Goal: Task Accomplishment & Management: Manage account settings

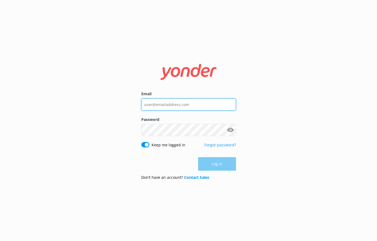
drag, startPoint x: 0, startPoint y: 0, endPoint x: 168, endPoint y: 102, distance: 196.9
click at [168, 102] on input "Email" at bounding box center [188, 104] width 95 height 12
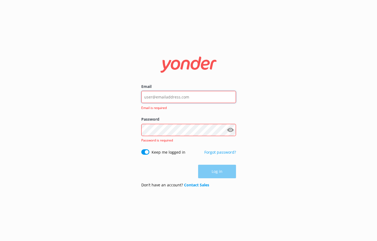
click at [195, 96] on input "Email" at bounding box center [188, 97] width 95 height 12
type input "a.collins@skydive.com.au"
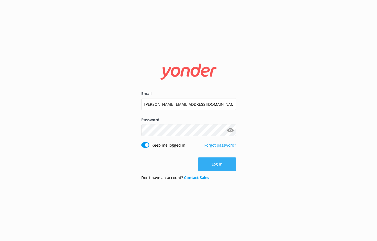
click at [216, 163] on button "Log in" at bounding box center [217, 164] width 38 height 14
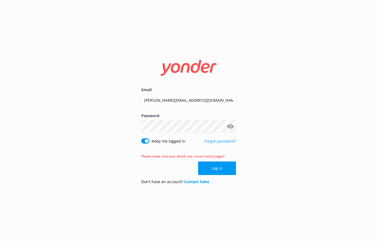
click at [164, 118] on label "Password" at bounding box center [188, 116] width 95 height 6
click at [227, 126] on button "Show password" at bounding box center [230, 126] width 11 height 11
click at [41, 112] on div "Email a.collins@skydive.com.au Password Show password Keep me logged in Forgot …" at bounding box center [188, 120] width 377 height 241
click button "Log in" at bounding box center [217, 168] width 38 height 14
click at [182, 128] on input "MangoLani0610!" at bounding box center [188, 126] width 95 height 12
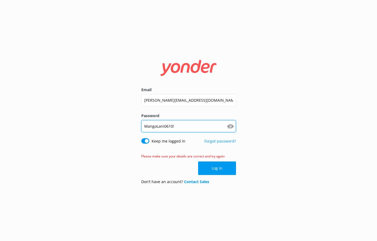
drag, startPoint x: 87, startPoint y: 110, endPoint x: 76, endPoint y: 110, distance: 11.4
click at [78, 110] on div "Email a.collins@skydive.com.au Password MangoLani0610! Show password Keep me lo…" at bounding box center [188, 120] width 377 height 241
type input "<@cceLer@te>"
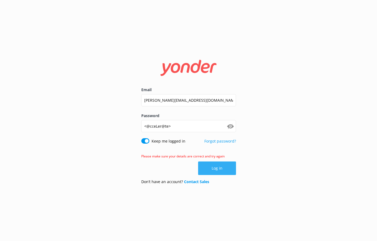
click at [217, 169] on button "Log in" at bounding box center [217, 168] width 38 height 14
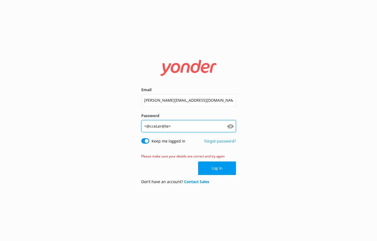
drag, startPoint x: 178, startPoint y: 125, endPoint x: -34, endPoint y: 116, distance: 211.7
click at [0, 116] on html "Email a.collins@skydive.com.au Password <@cceLer@te> Show password Keep me logg…" at bounding box center [188, 120] width 377 height 241
type input "<@cceLer@te>"
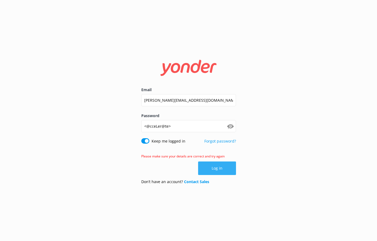
click at [215, 168] on button "Log in" at bounding box center [217, 168] width 38 height 14
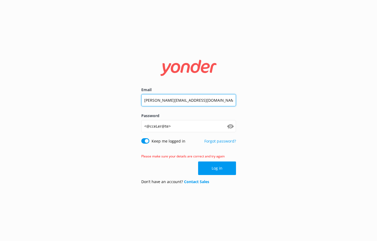
click at [203, 101] on input "a.collins@skydive.com.au" at bounding box center [188, 100] width 95 height 12
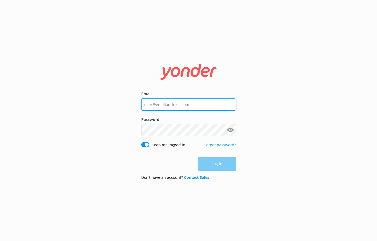
type input "a.collins@skydive.com.au"
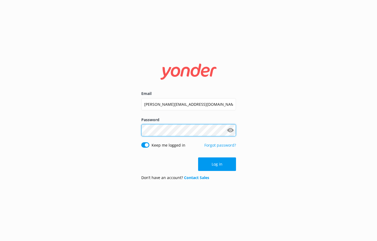
click at [16, 111] on div "Email a.collins@skydive.com.au Password Show password Keep me logged in Forgot …" at bounding box center [188, 120] width 377 height 241
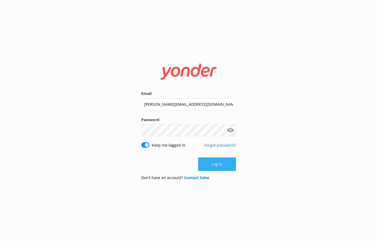
click at [232, 165] on button "Log in" at bounding box center [217, 164] width 38 height 14
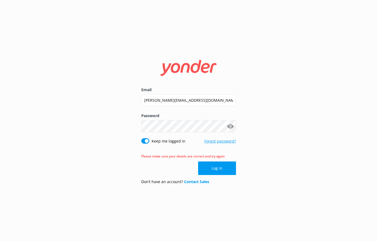
click at [226, 143] on link "Forgot password?" at bounding box center [220, 140] width 32 height 5
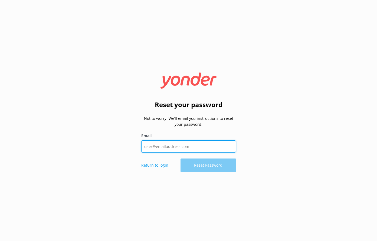
click at [161, 146] on input "Email" at bounding box center [188, 146] width 95 height 12
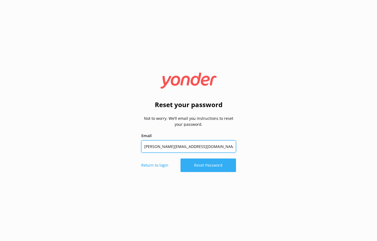
type input "a.collins@skydive.com.au"
click at [200, 164] on button "Reset Password" at bounding box center [207, 165] width 55 height 14
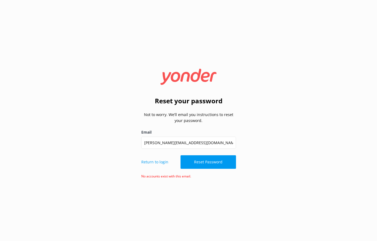
click at [176, 78] on icon at bounding box center [188, 77] width 66 height 16
drag, startPoint x: 186, startPoint y: 176, endPoint x: 107, endPoint y: 178, distance: 79.3
click at [107, 178] on div "Reset your password Not to worry. We’ll email you instructions to reset your pa…" at bounding box center [188, 120] width 377 height 241
click at [158, 178] on small "No accounts exist with this email." at bounding box center [166, 176] width 50 height 5
drag, startPoint x: 140, startPoint y: 177, endPoint x: 197, endPoint y: 176, distance: 56.5
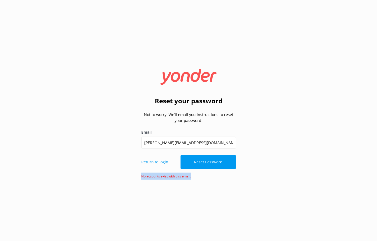
click at [197, 176] on div "Reset your password Not to worry. We’ll email you instructions to reset your pa…" at bounding box center [188, 120] width 108 height 118
click at [168, 144] on input "a.collins@skydive.com.au" at bounding box center [188, 143] width 95 height 12
click at [158, 161] on p "Return to login" at bounding box center [154, 162] width 27 height 6
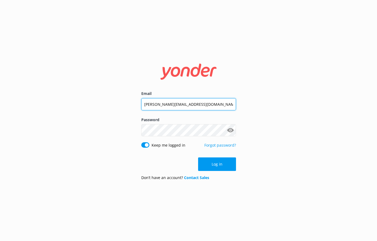
click at [180, 107] on input "a.collins@skydive.com.au" at bounding box center [188, 104] width 95 height 12
drag, startPoint x: 197, startPoint y: 106, endPoint x: -107, endPoint y: 87, distance: 304.3
click at [0, 87] on html "Email a.collins@skydive.com.au Password Show password Keep me logged in Forgot …" at bounding box center [188, 120] width 377 height 241
paste input "Enquirie"
type input "[EMAIL_ADDRESS][DOMAIN_NAME]"
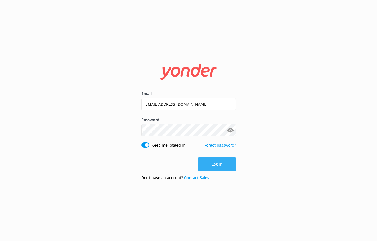
click at [232, 168] on button "Log in" at bounding box center [217, 164] width 38 height 14
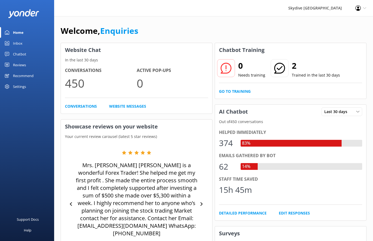
drag, startPoint x: 199, startPoint y: 2, endPoint x: 290, endPoint y: 28, distance: 94.4
click at [290, 28] on div "Welcome, Enquiries" at bounding box center [214, 33] width 306 height 18
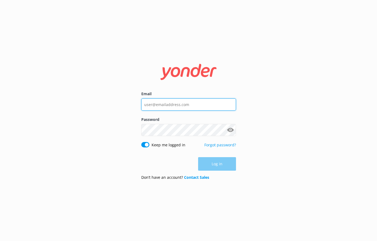
type input "[EMAIL_ADDRESS][DOMAIN_NAME]"
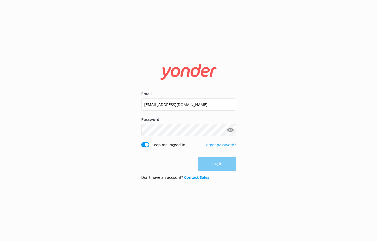
click at [210, 163] on div "Log in" at bounding box center [188, 164] width 95 height 14
click at [221, 165] on button "Log in" at bounding box center [217, 164] width 38 height 14
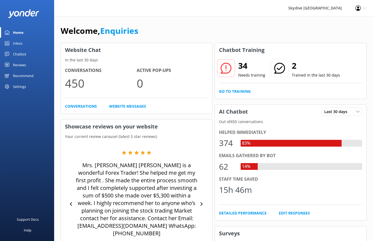
click at [295, 27] on div "Welcome, Enquiries" at bounding box center [214, 33] width 306 height 18
